Goal: Task Accomplishment & Management: Manage account settings

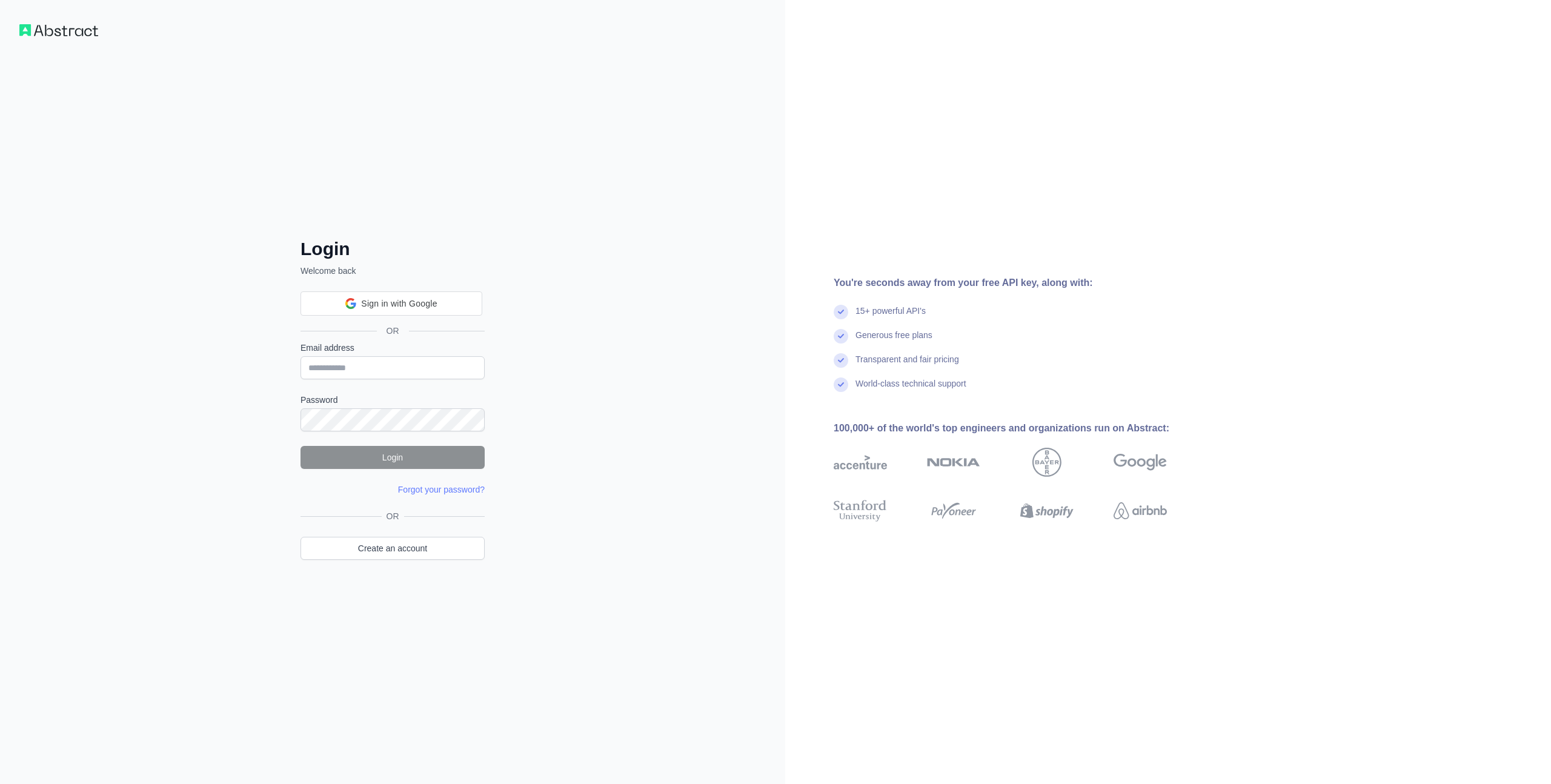
click at [425, 282] on div "Sign in with Google Sign in with Google. Opens in new tab OR" at bounding box center [392, 311] width 184 height 60
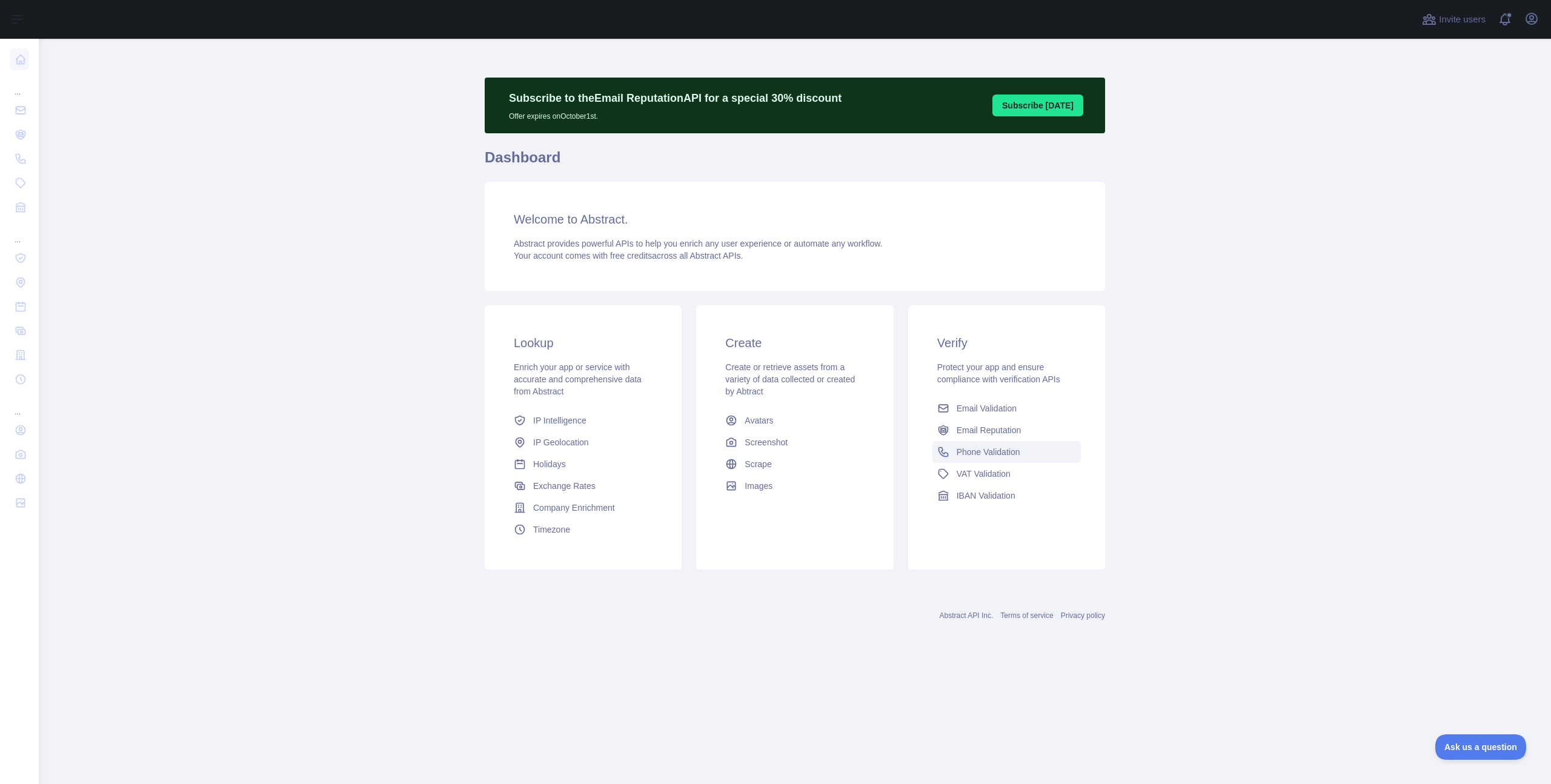
click at [955, 448] on link "Phone Validation" at bounding box center [1006, 452] width 149 height 22
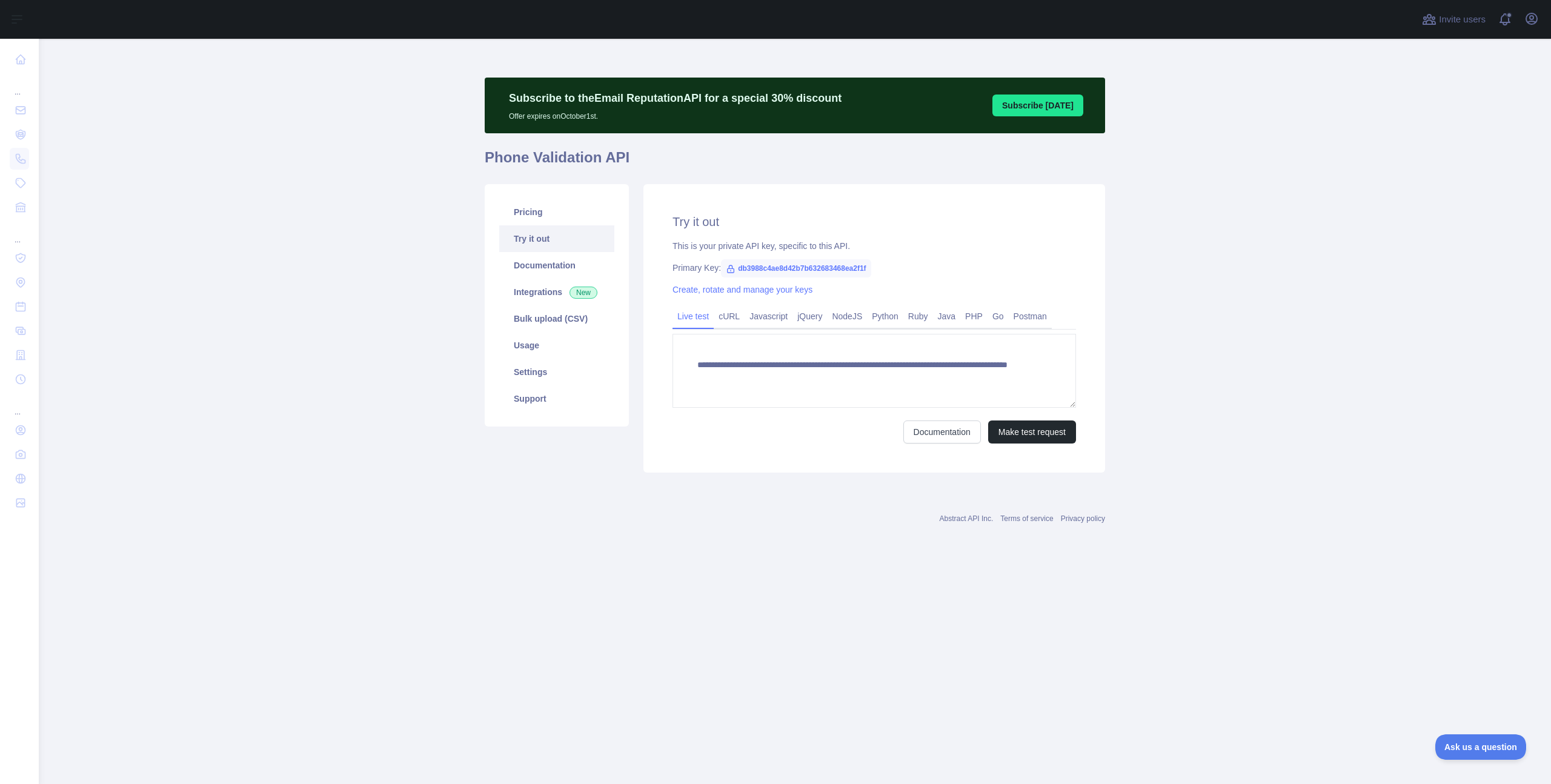
click at [702, 471] on div "**********" at bounding box center [874, 328] width 462 height 289
click at [542, 349] on link "Usage" at bounding box center [556, 345] width 115 height 27
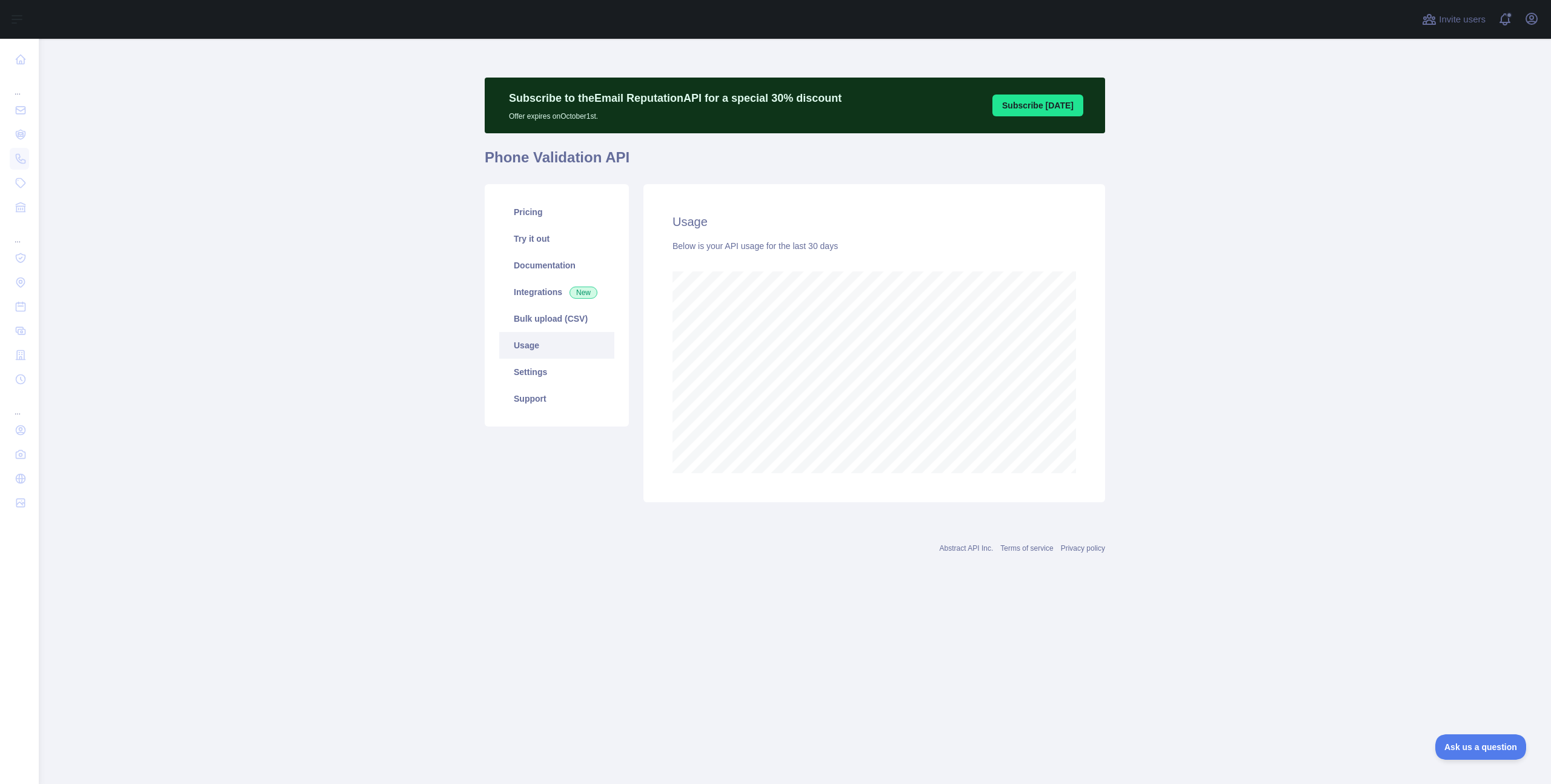
scroll to position [745, 1512]
click at [549, 237] on link "Try it out" at bounding box center [556, 239] width 115 height 27
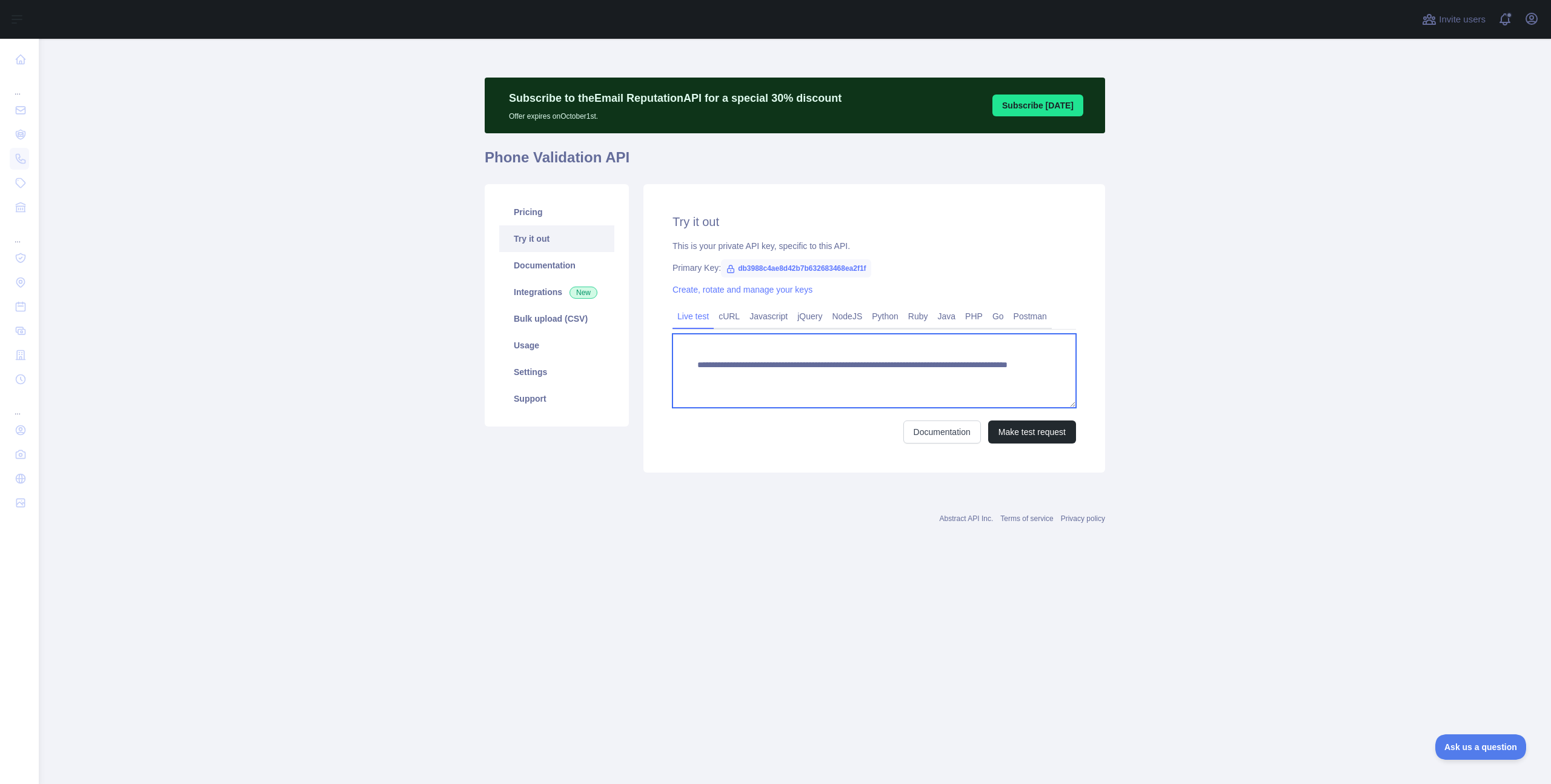
click at [941, 377] on textarea "**********" at bounding box center [874, 371] width 404 height 74
drag, startPoint x: 926, startPoint y: 378, endPoint x: 1002, endPoint y: 379, distance: 76.0
click at [1002, 379] on textarea "**********" at bounding box center [874, 371] width 404 height 74
type textarea "**********"
click at [1033, 441] on button "Make test request" at bounding box center [1032, 431] width 88 height 23
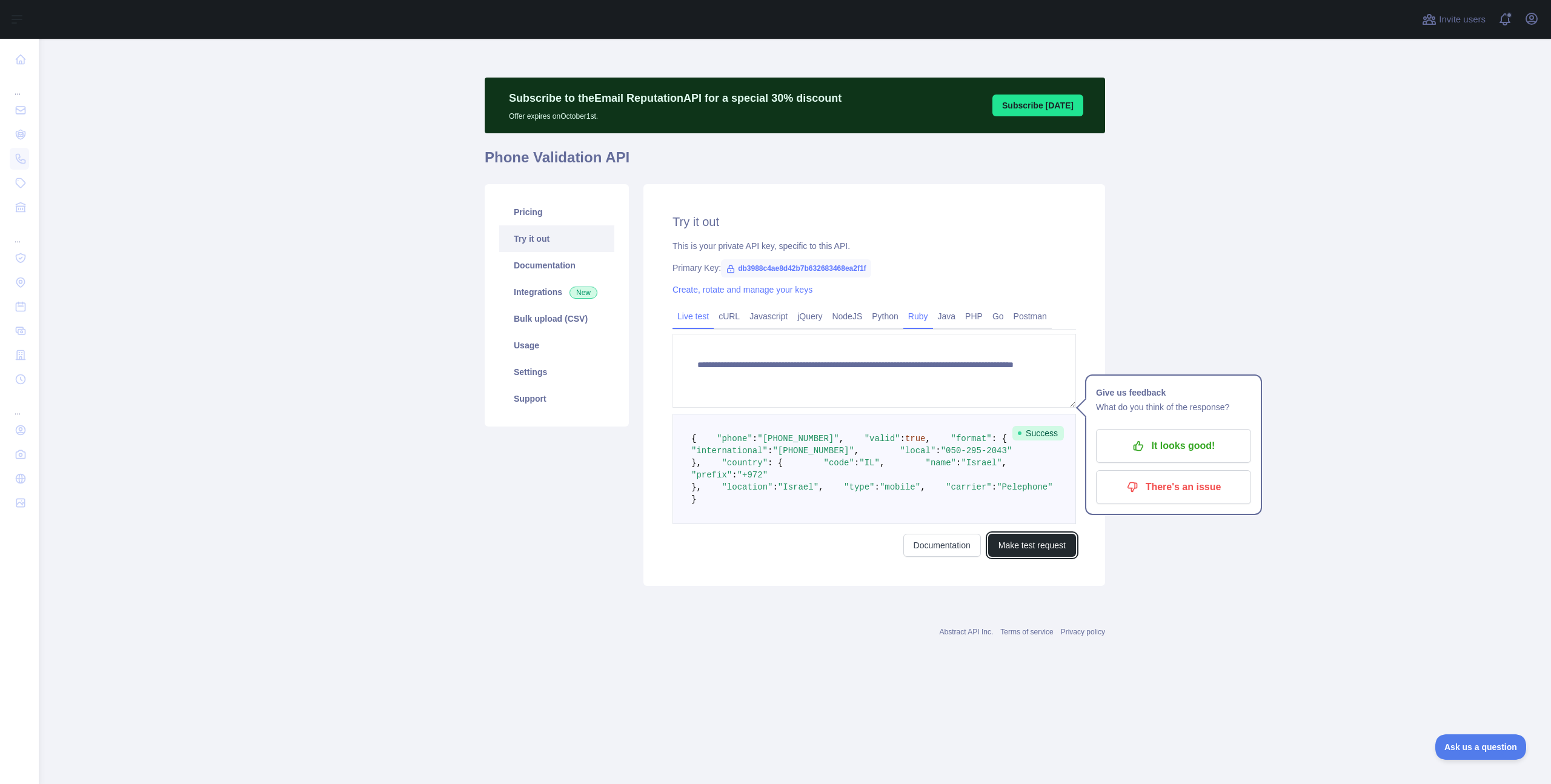
scroll to position [8, 0]
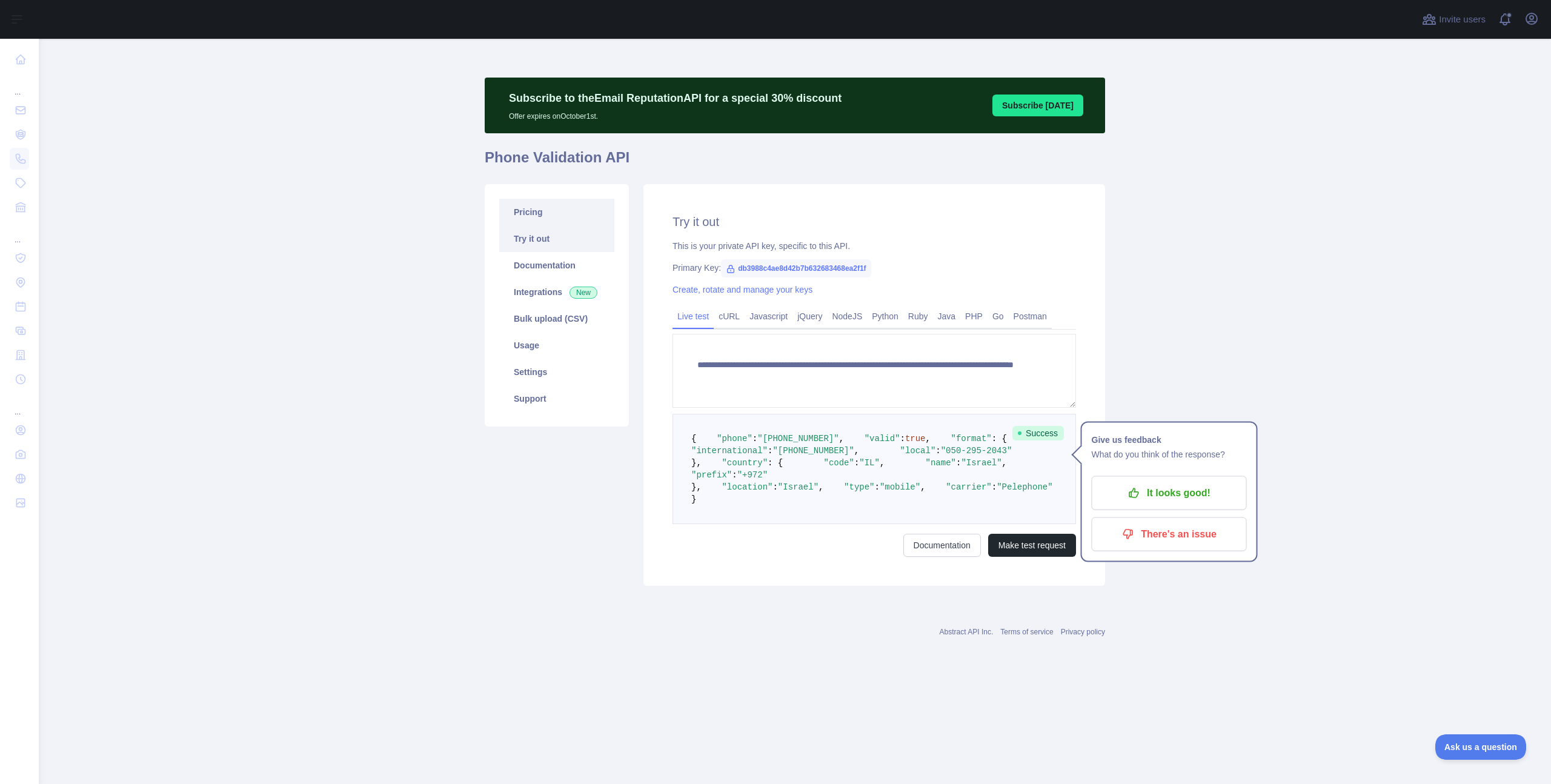
click at [535, 204] on link "Pricing" at bounding box center [556, 212] width 115 height 27
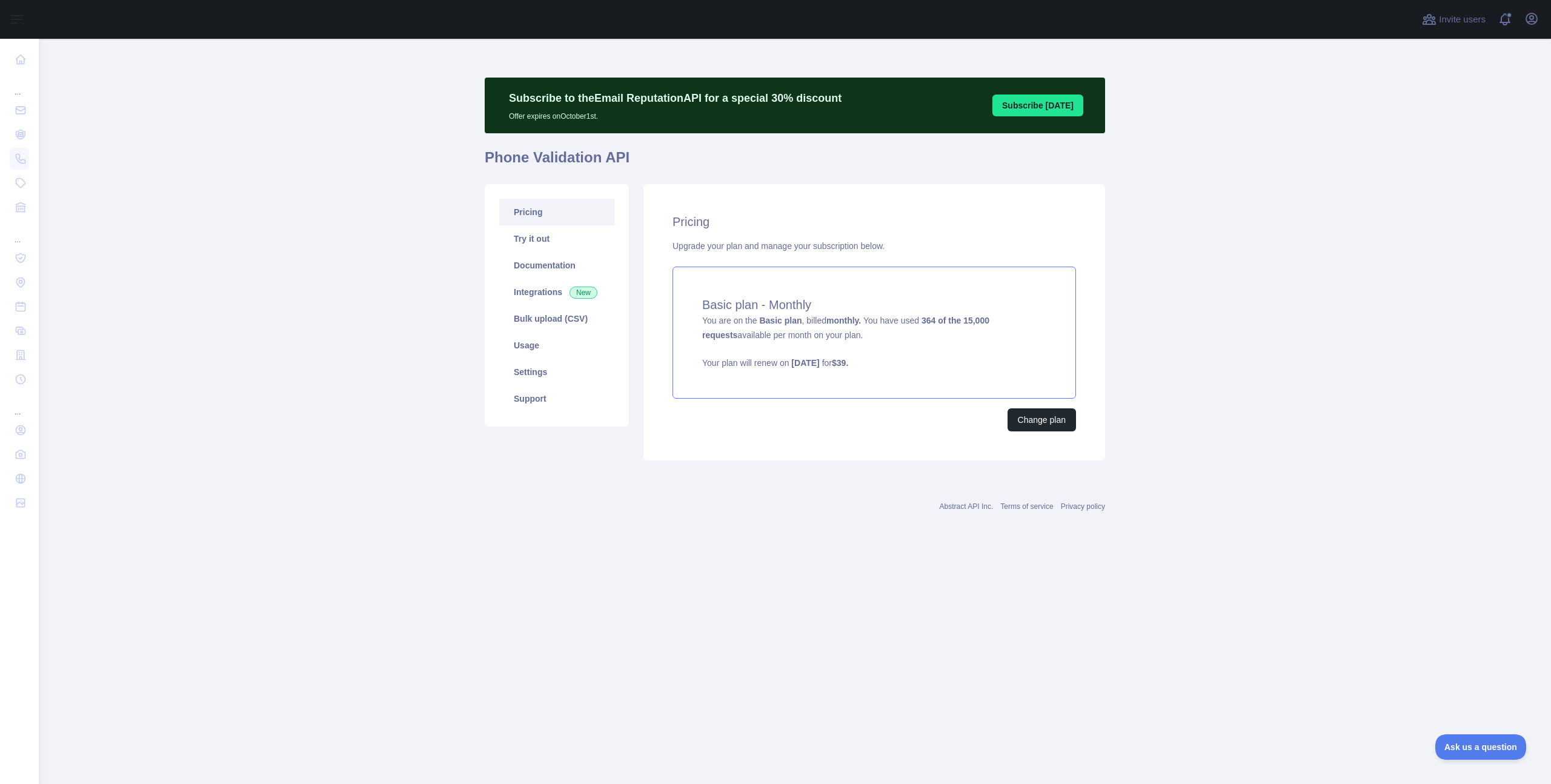
click at [991, 297] on h4 "Basic plan - Monthly" at bounding box center [874, 305] width 344 height 17
click at [554, 289] on link "Integrations New" at bounding box center [556, 292] width 115 height 27
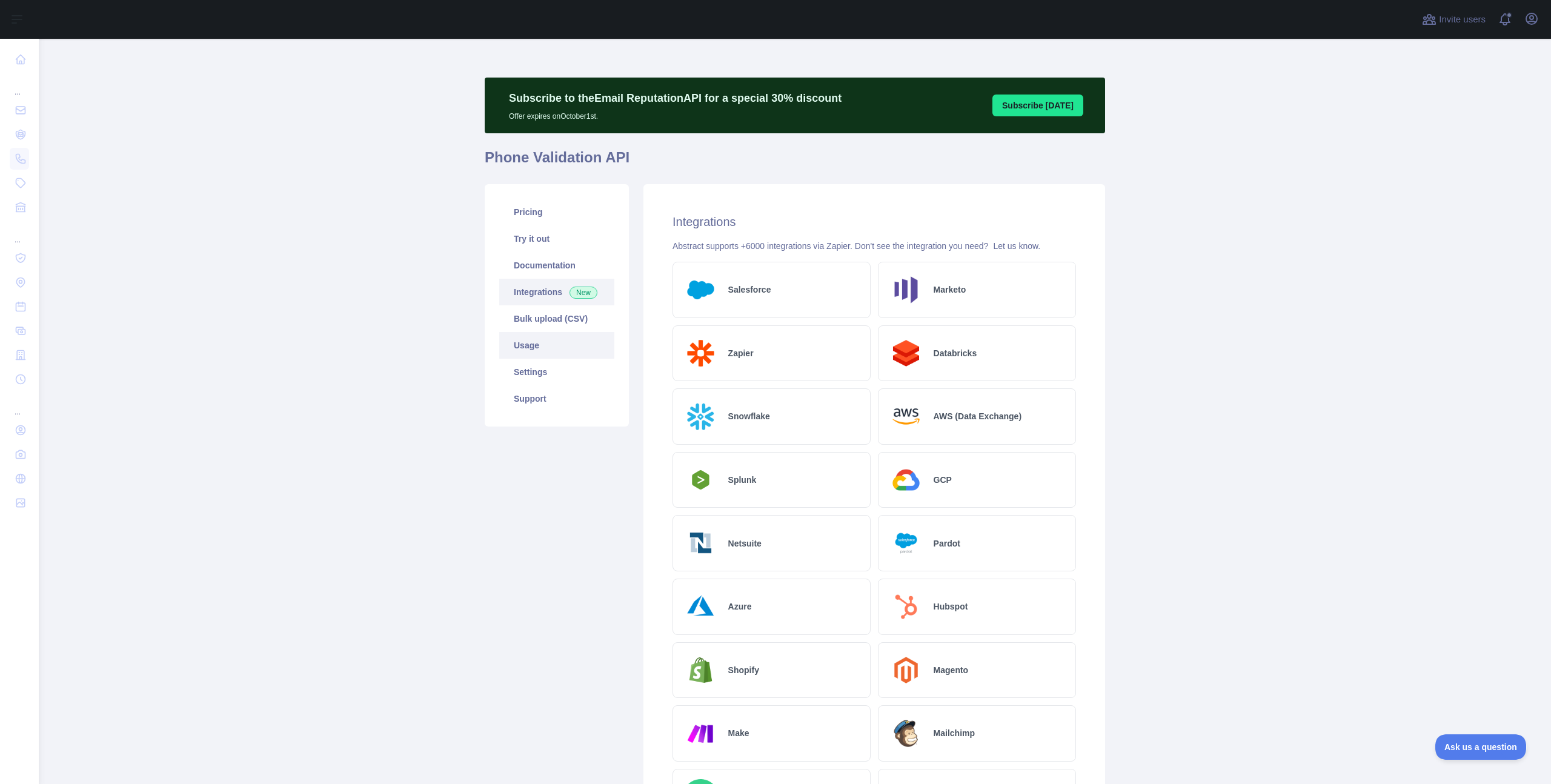
click at [549, 358] on link "Usage" at bounding box center [556, 345] width 115 height 27
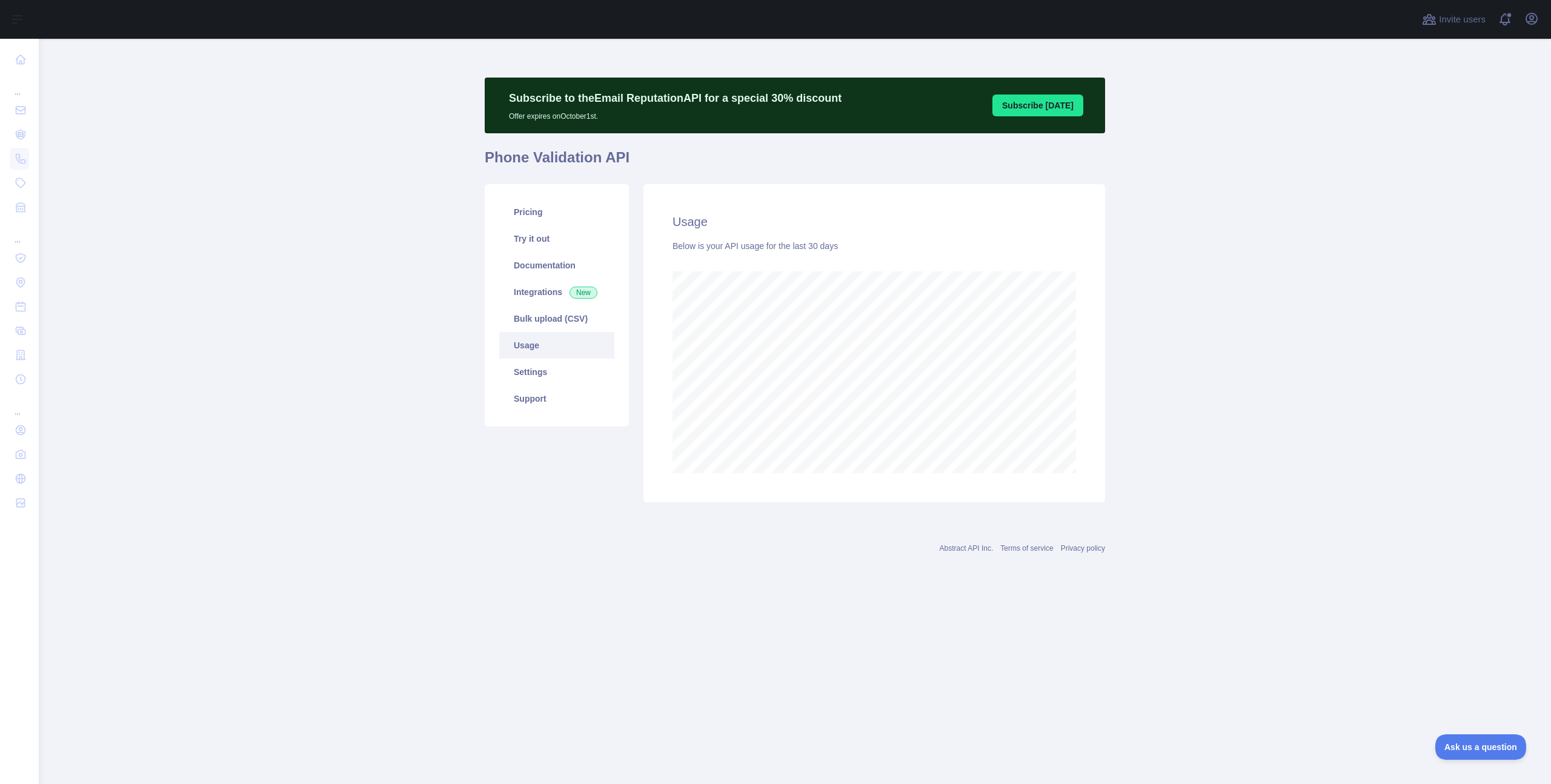
scroll to position [745, 1512]
click at [562, 218] on link "Pricing" at bounding box center [556, 212] width 115 height 27
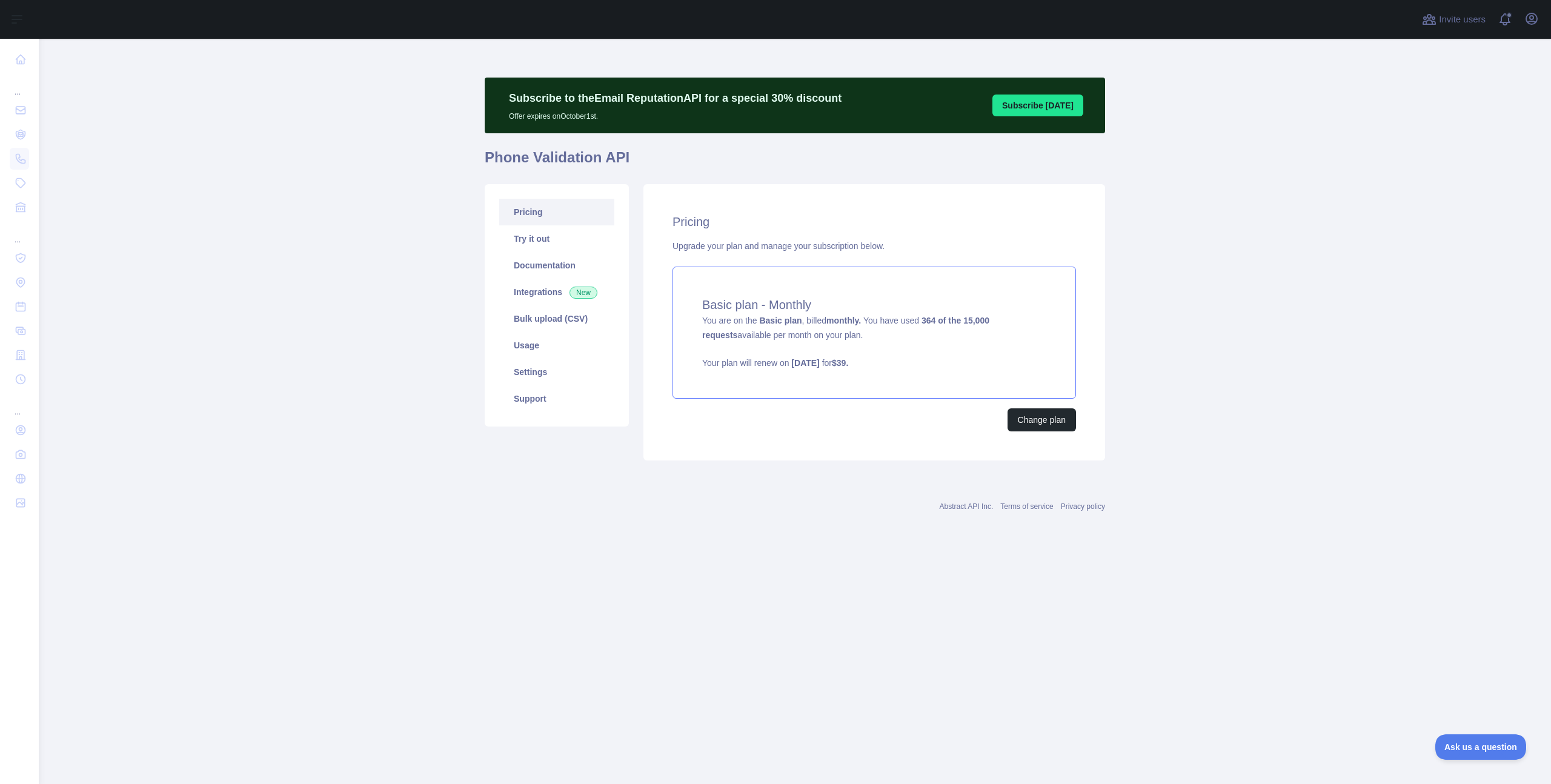
click at [909, 342] on div "Basic plan - Monthly You are on the Basic plan , billed monthly. You have used …" at bounding box center [874, 333] width 404 height 132
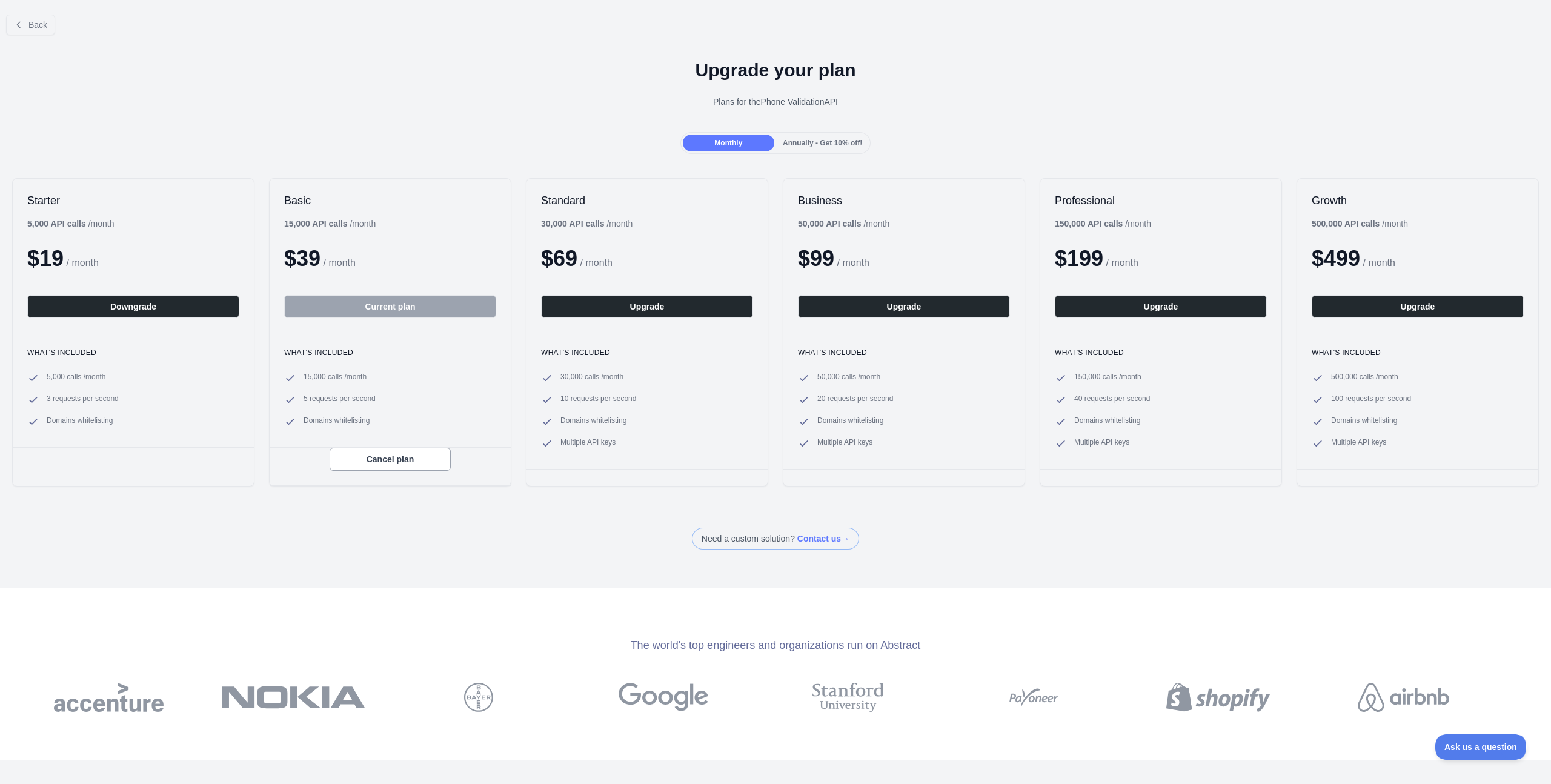
click at [189, 409] on ul "5,000 calls / month 3 requests per second Domains whitelisting" at bounding box center [133, 399] width 212 height 56
click at [168, 312] on button "Downgrade" at bounding box center [133, 306] width 212 height 23
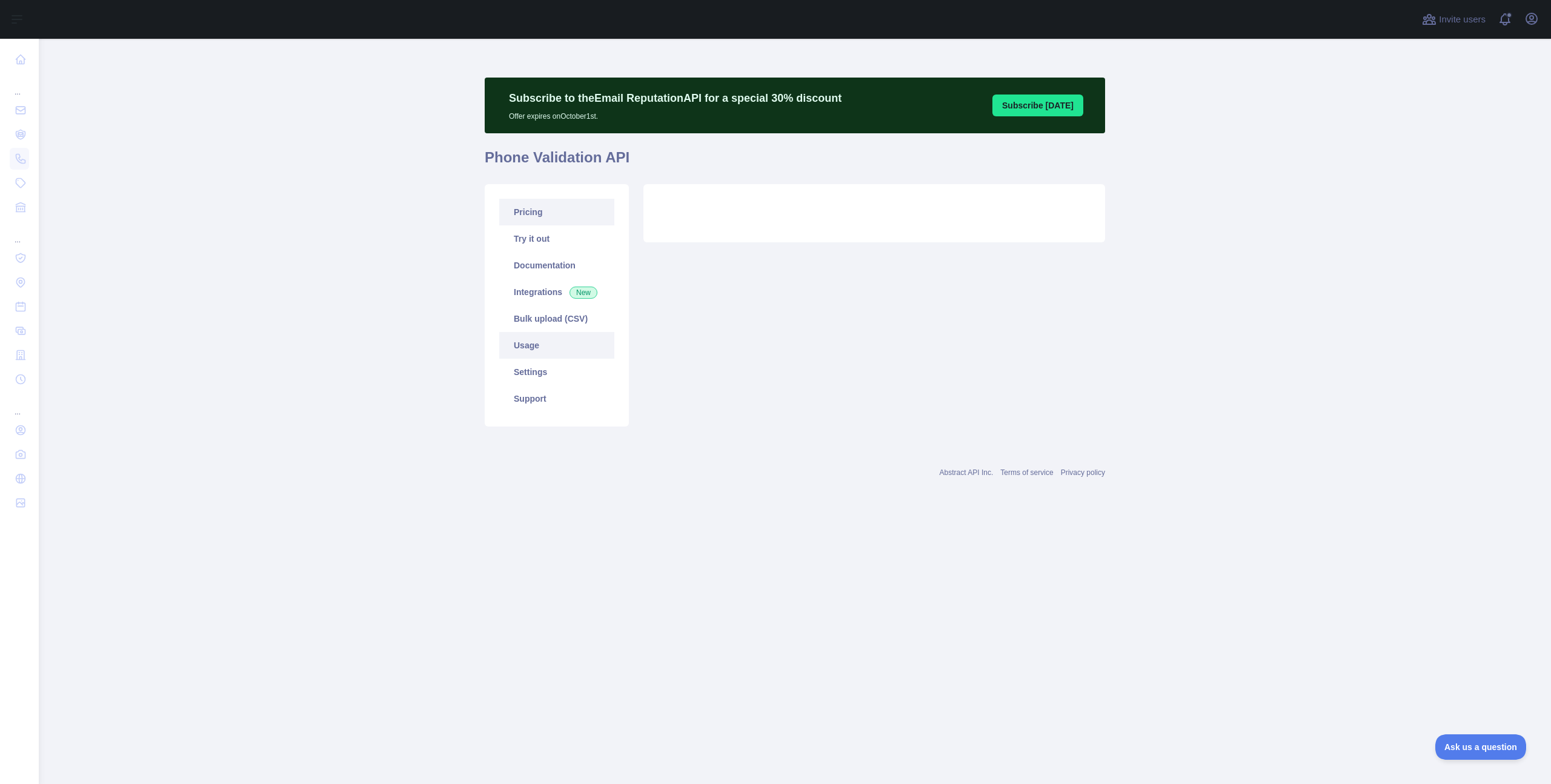
click at [542, 349] on link "Usage" at bounding box center [556, 345] width 115 height 27
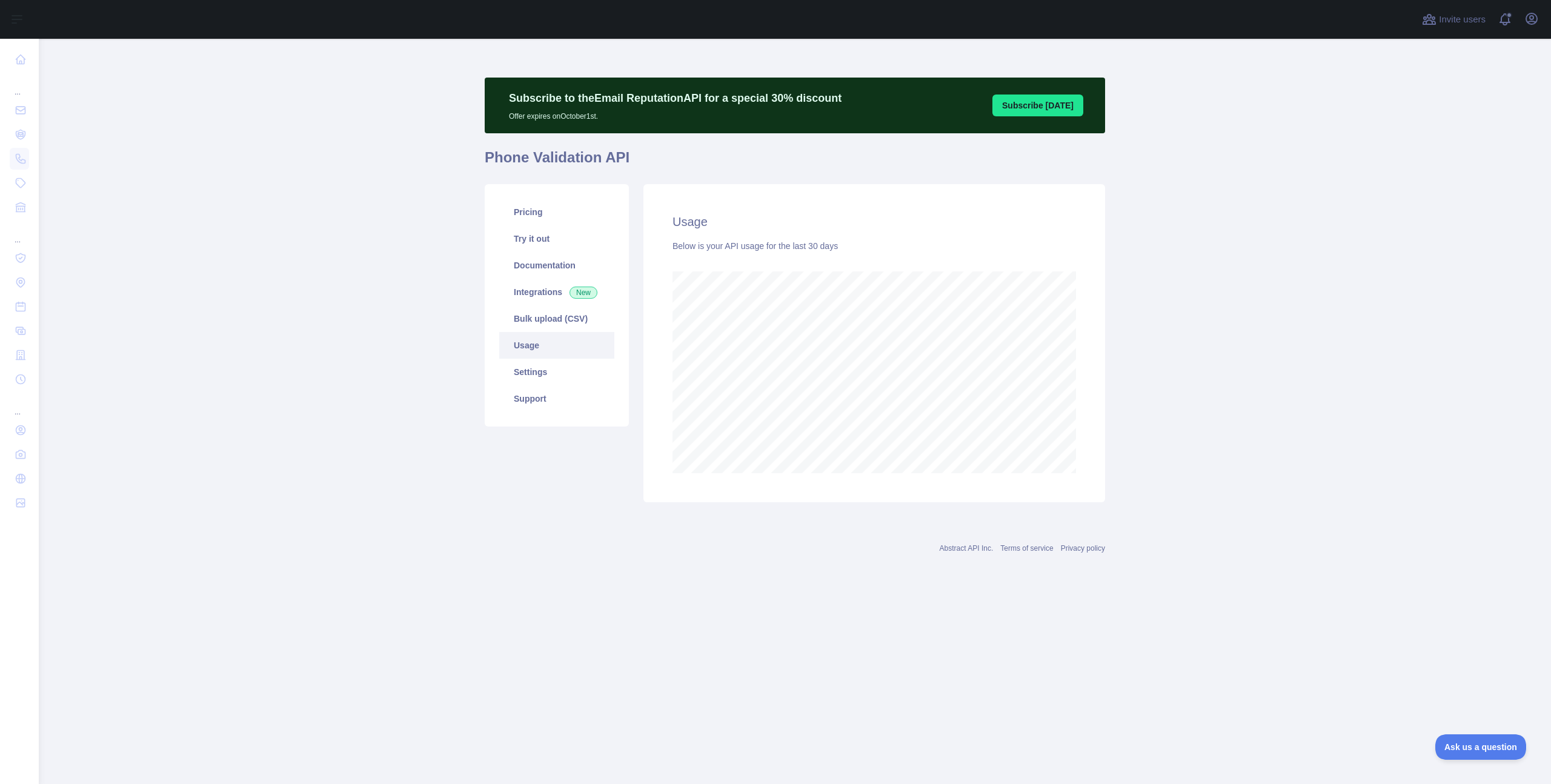
scroll to position [745, 1512]
click at [538, 221] on link "Pricing" at bounding box center [556, 212] width 115 height 27
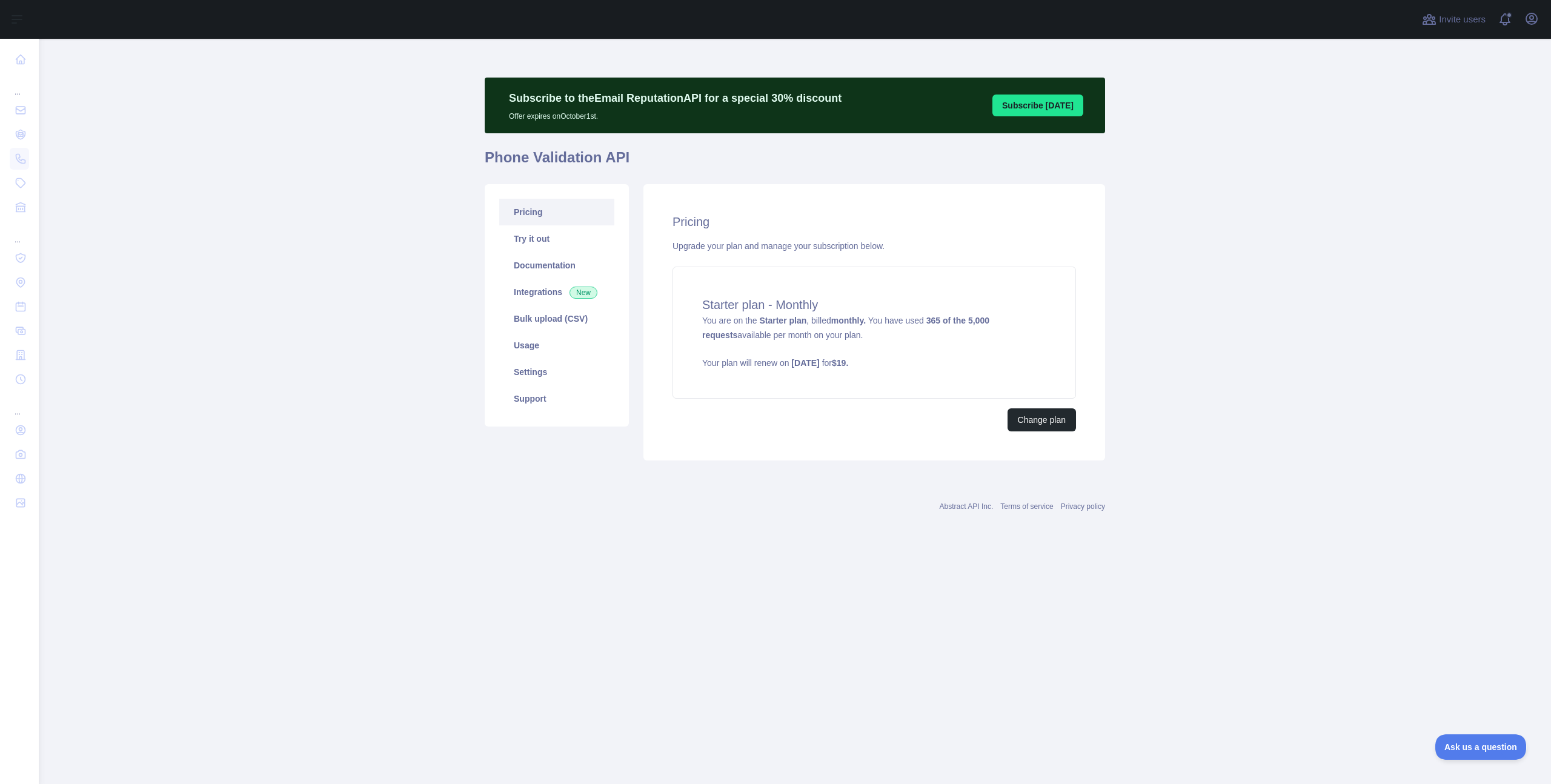
click at [1239, 192] on main "Subscribe to the Email Reputation API for a special 30 % discount Offer expires…" at bounding box center [795, 412] width 1512 height 745
